Goal: Transaction & Acquisition: Purchase product/service

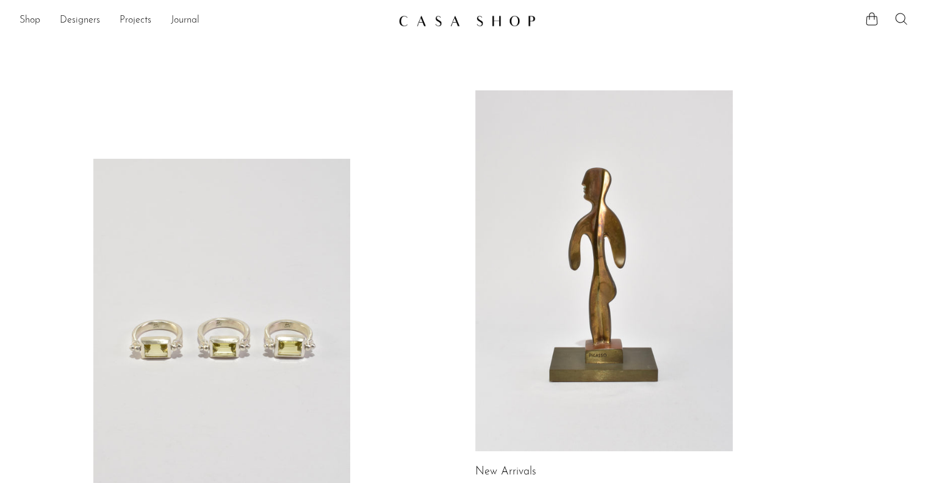
click at [904, 18] on icon at bounding box center [901, 19] width 15 height 15
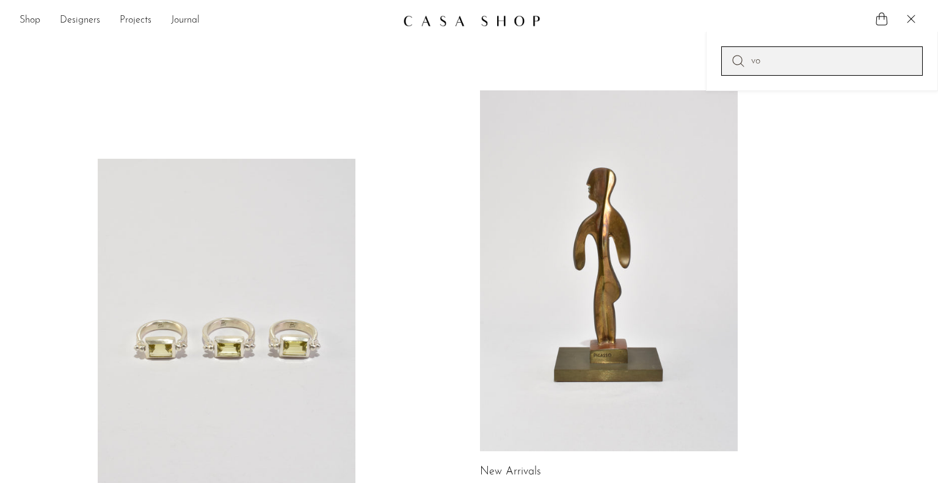
type input "v"
type input "bookends"
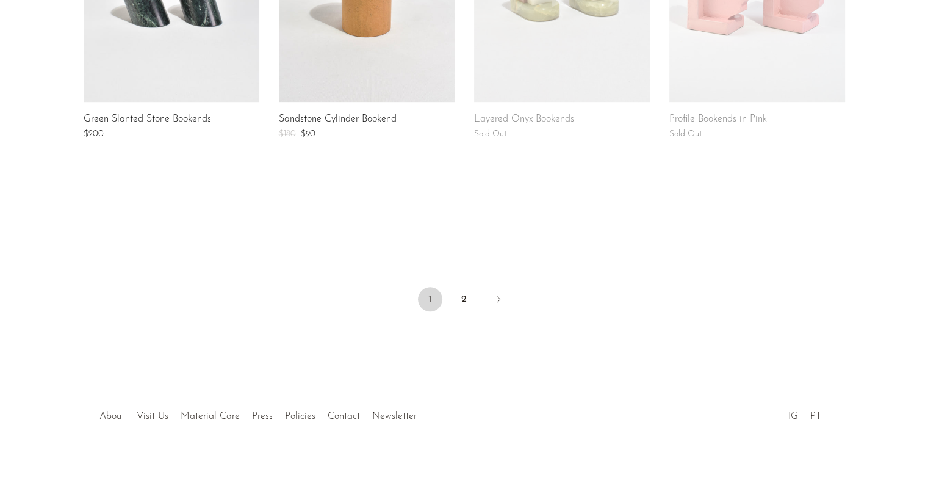
scroll to position [1030, 0]
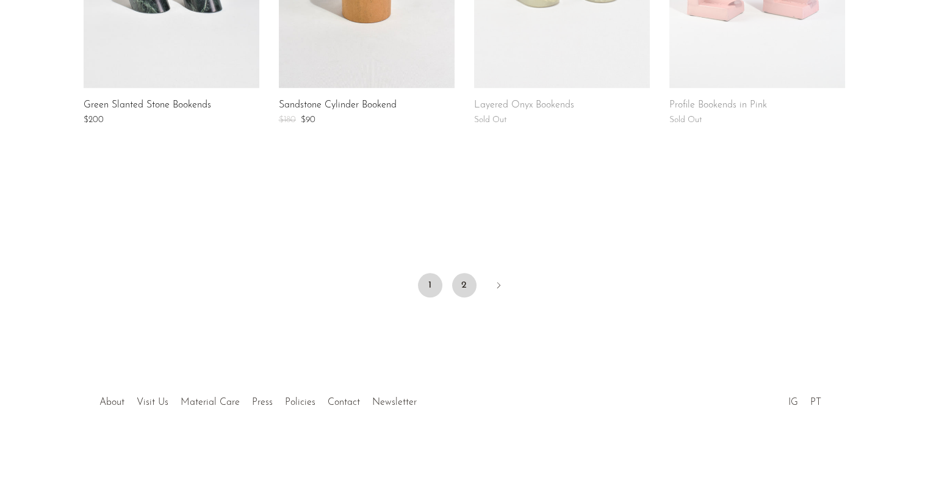
click at [464, 283] on link "2" at bounding box center [464, 285] width 24 height 24
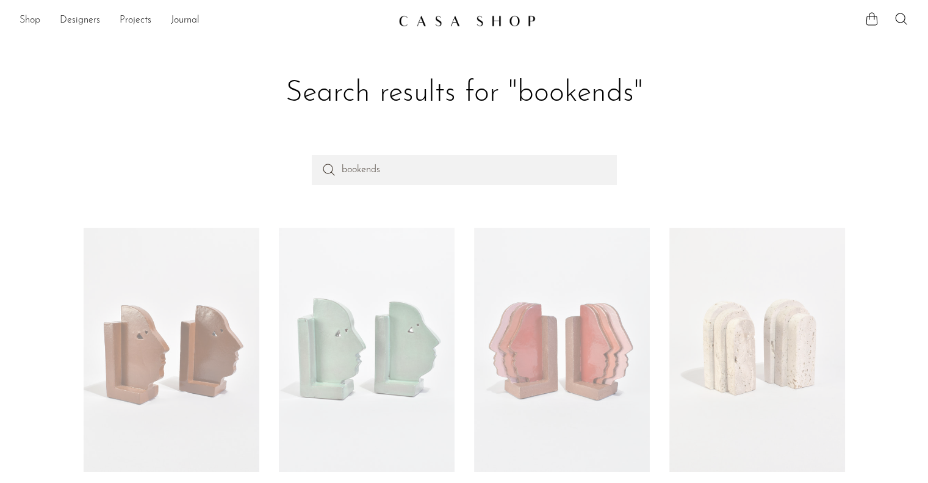
click at [27, 18] on link "Shop" at bounding box center [30, 21] width 21 height 16
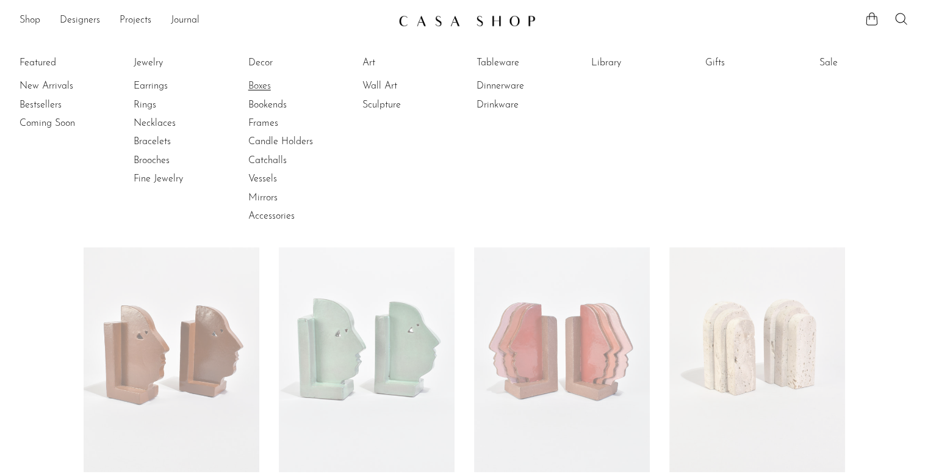
click at [258, 85] on link "Boxes" at bounding box center [294, 85] width 92 height 13
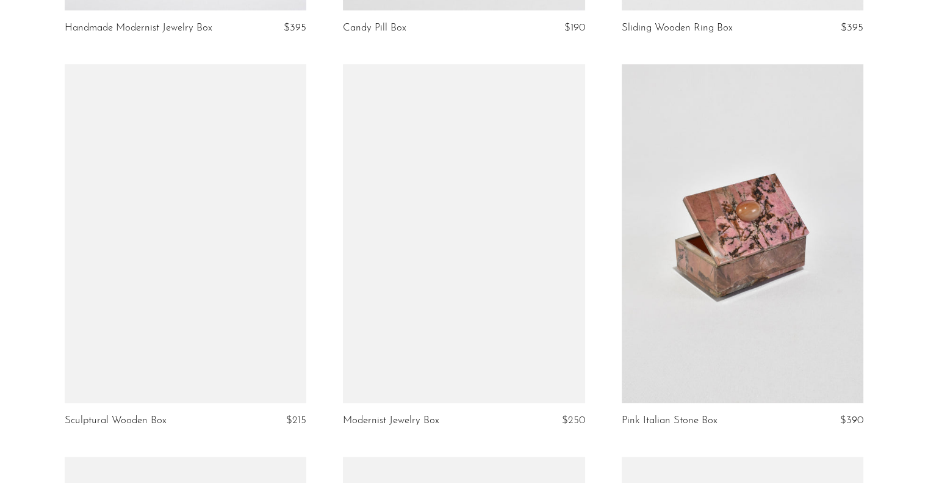
scroll to position [855, 0]
